Goal: Information Seeking & Learning: Learn about a topic

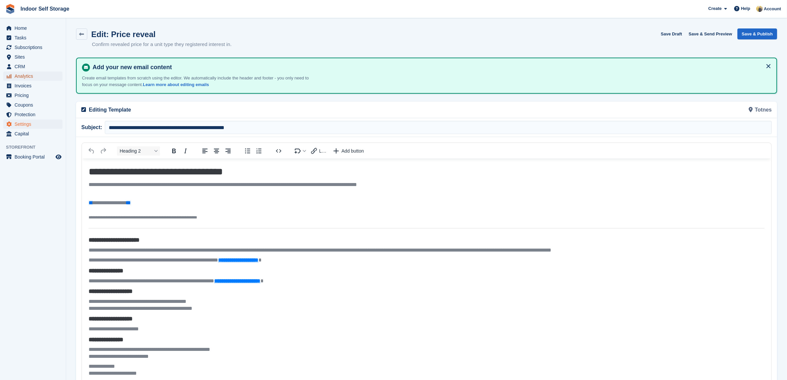
click at [28, 75] on span "Analytics" at bounding box center [35, 75] width 40 height 9
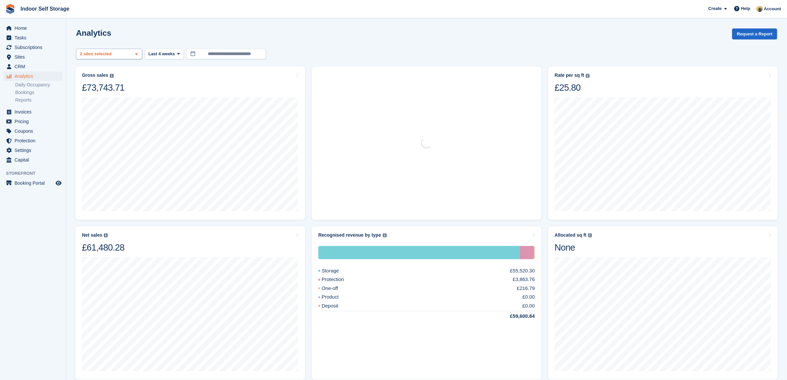
click at [124, 55] on div "Dartmouth 2 sites selected" at bounding box center [109, 54] width 66 height 11
click at [111, 95] on div "Totnes" at bounding box center [109, 95] width 60 height 11
select select "***"
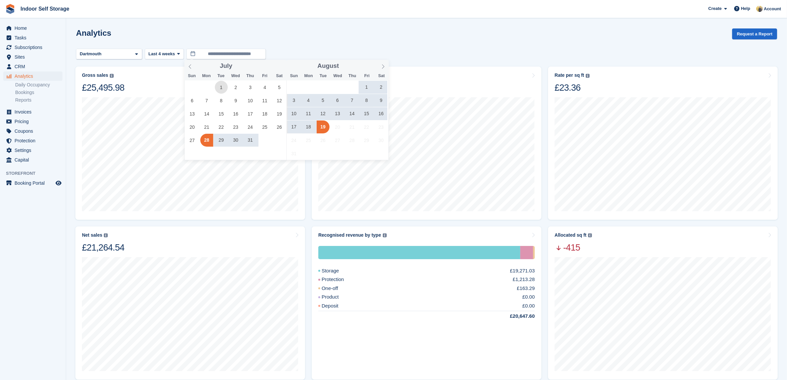
click at [221, 83] on span "1" at bounding box center [221, 87] width 13 height 13
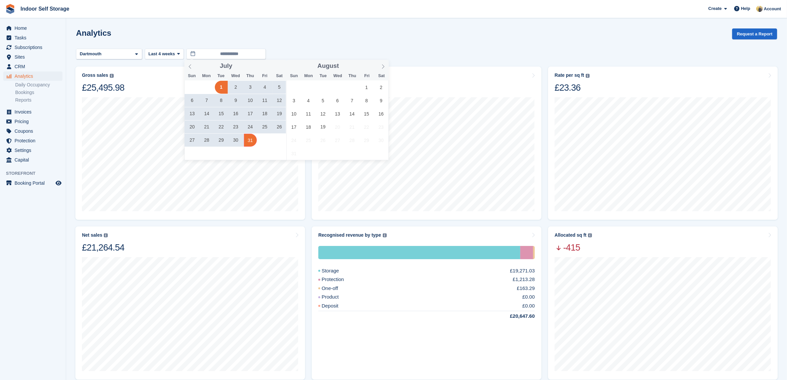
click at [253, 142] on span "31" at bounding box center [250, 140] width 13 height 13
type input "**********"
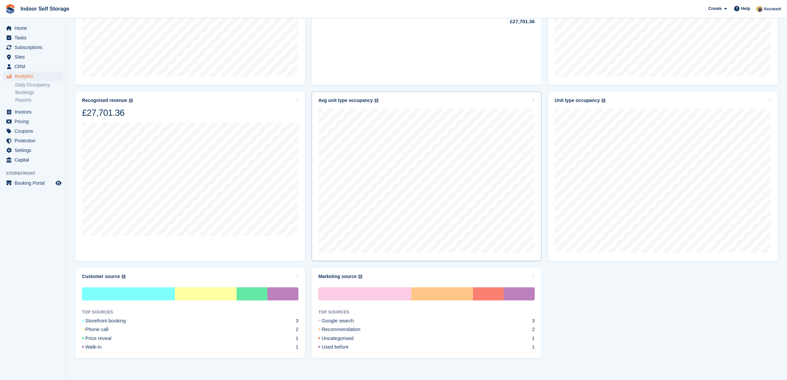
scroll to position [302, 0]
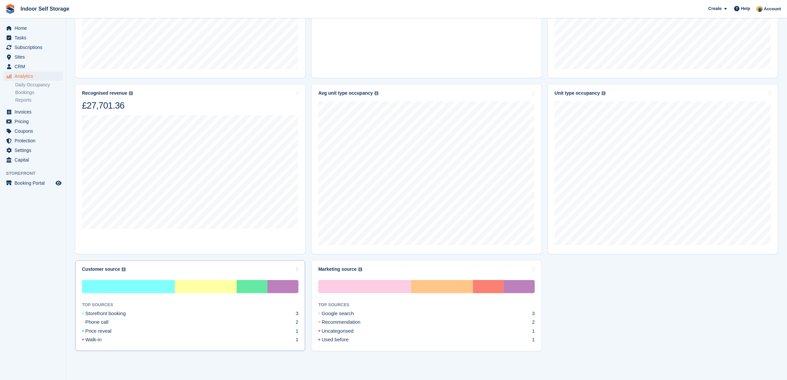
click at [232, 277] on div "TOP SOURCES Storefront booking 3 Phone call 2 Price reveal 1 Walk-in 1" at bounding box center [190, 308] width 217 height 73
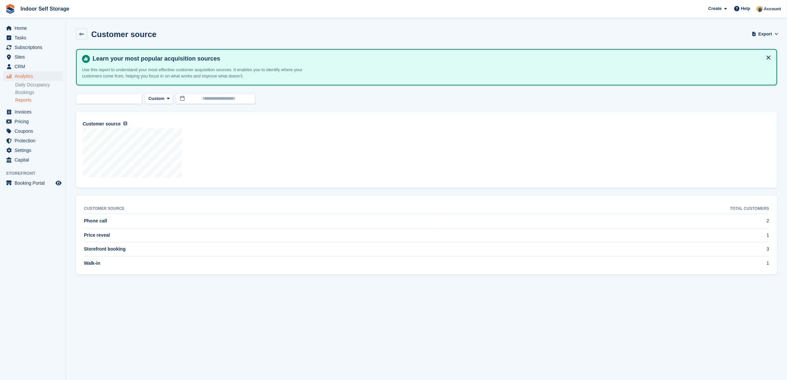
select select "***"
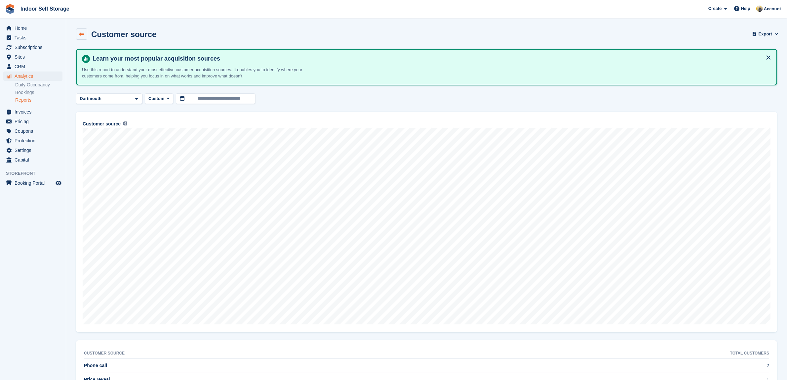
click at [83, 32] on icon at bounding box center [81, 34] width 5 height 5
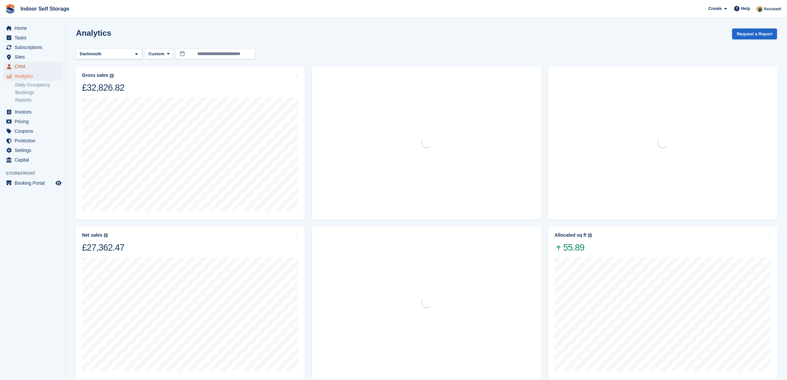
click at [21, 68] on span "CRM" at bounding box center [35, 66] width 40 height 9
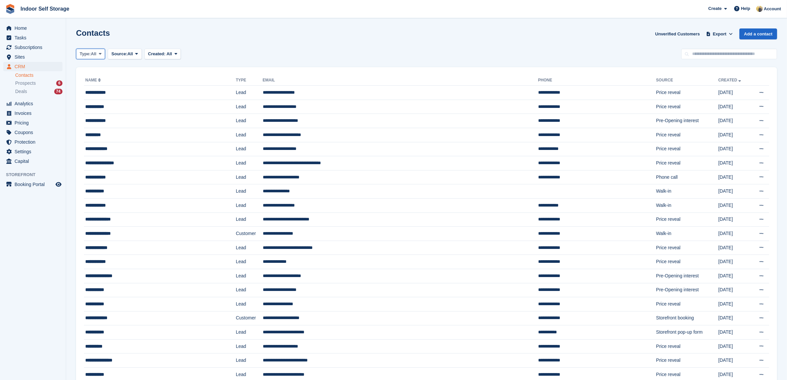
click at [102, 55] on icon at bounding box center [100, 54] width 3 height 4
click at [104, 83] on link "Lead" at bounding box center [108, 81] width 58 height 12
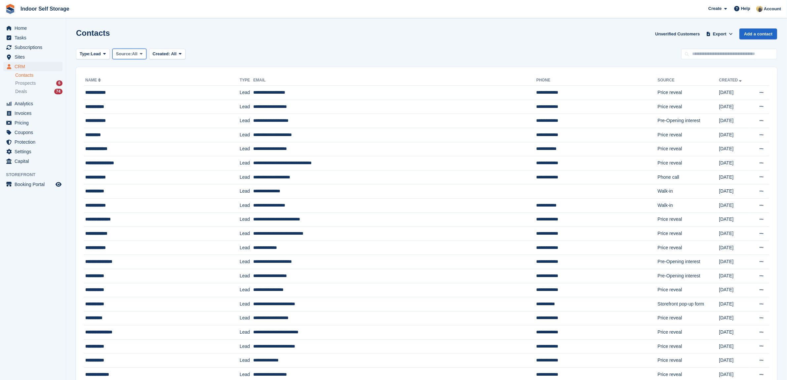
click at [142, 55] on icon at bounding box center [141, 54] width 3 height 4
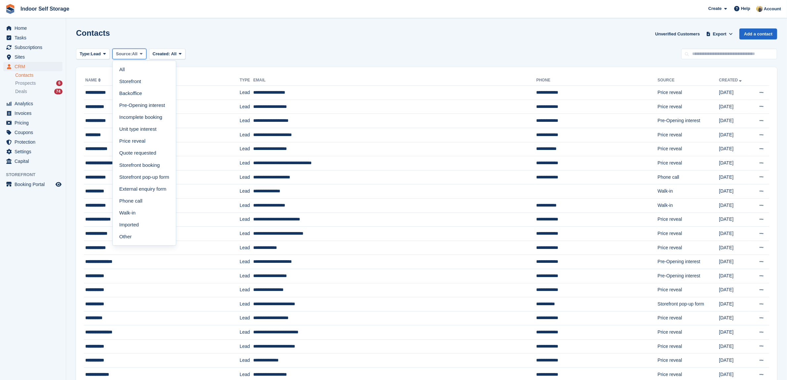
click at [142, 55] on icon at bounding box center [141, 54] width 3 height 4
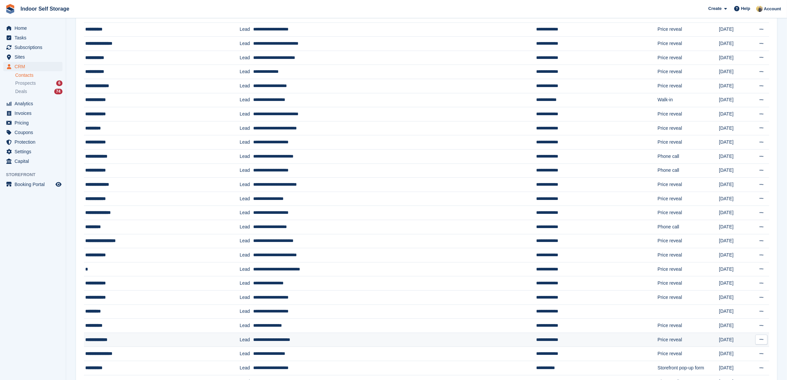
scroll to position [289, 0]
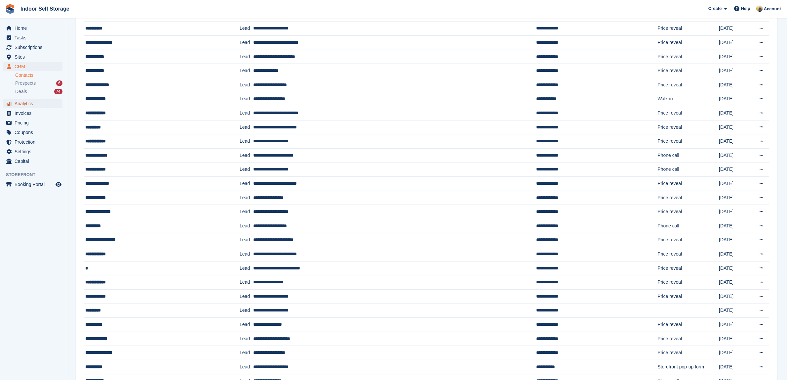
click at [30, 104] on span "Analytics" at bounding box center [35, 103] width 40 height 9
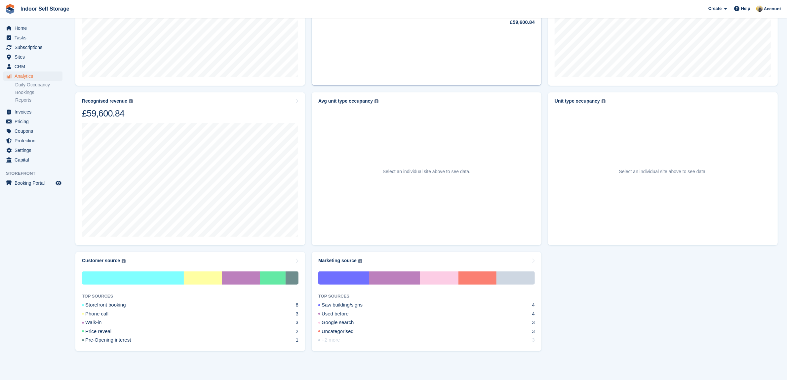
scroll to position [294, 0]
click at [445, 261] on div "Marketing source The marketing source of previous or current customers." at bounding box center [426, 260] width 217 height 6
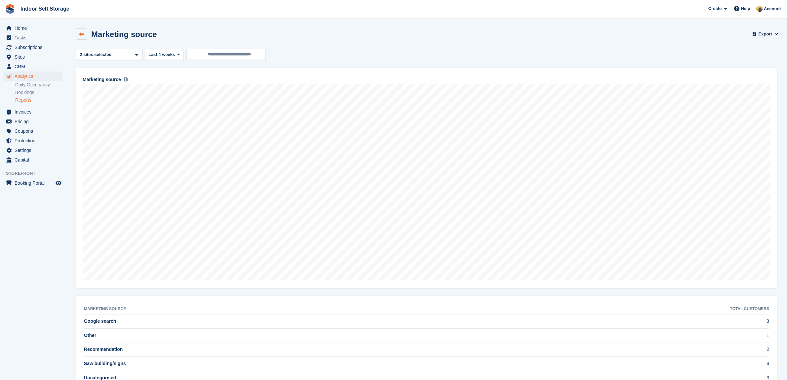
click at [85, 33] on link at bounding box center [81, 33] width 11 height 11
